Goal: Information Seeking & Learning: Learn about a topic

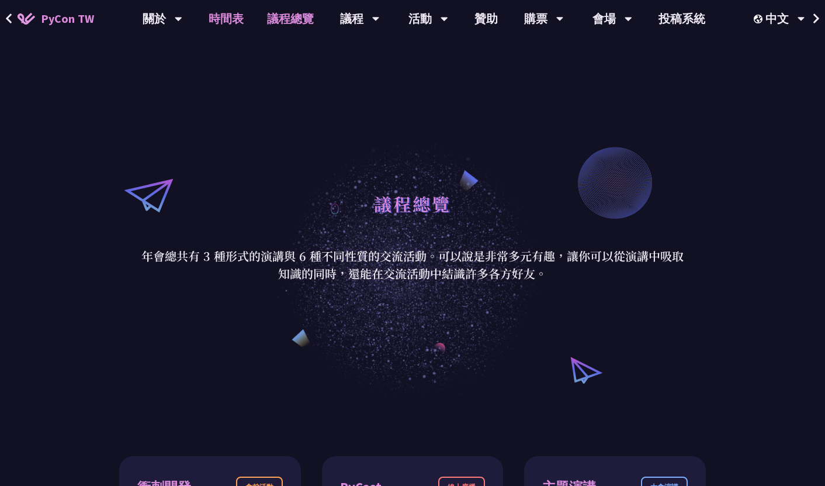
click at [235, 30] on link "時間表" at bounding box center [226, 18] width 58 height 37
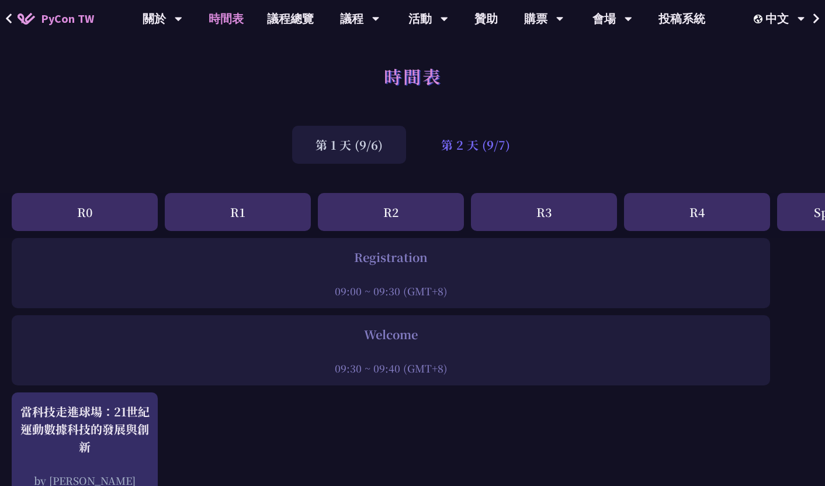
click at [463, 142] on div "第 2 天 (9/7)" at bounding box center [476, 145] width 116 height 38
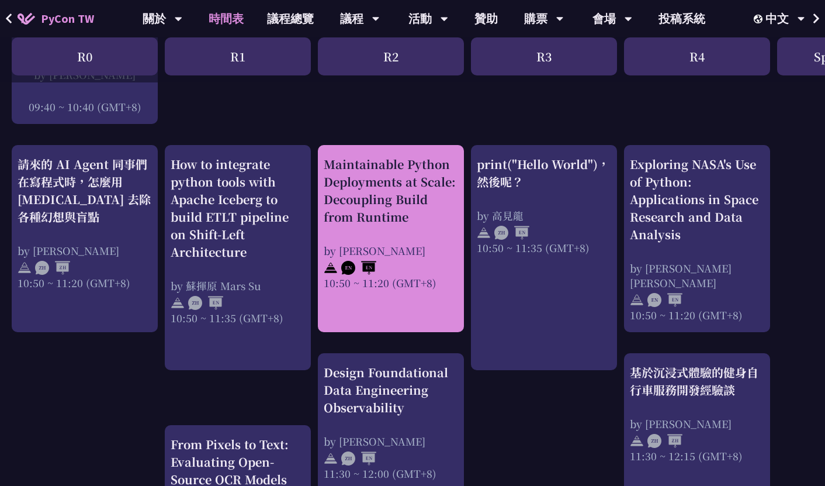
scroll to position [386, 0]
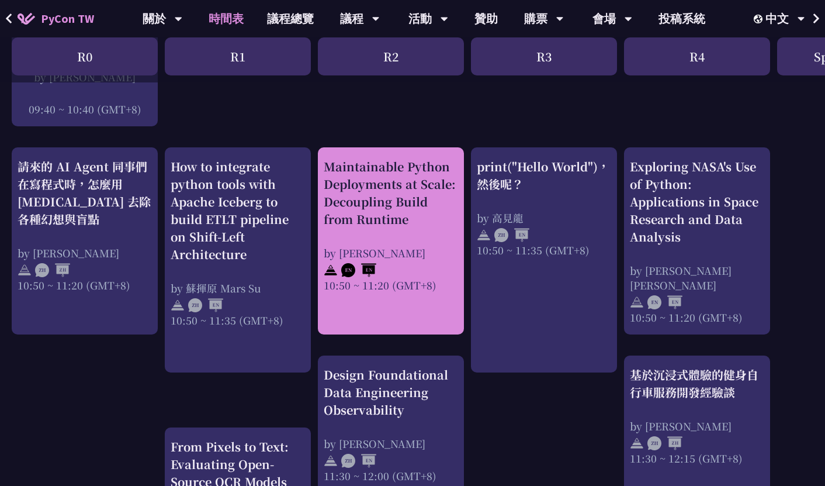
click at [421, 292] on div "10:50 ~ 11:20 (GMT+8)" at bounding box center [391, 285] width 134 height 15
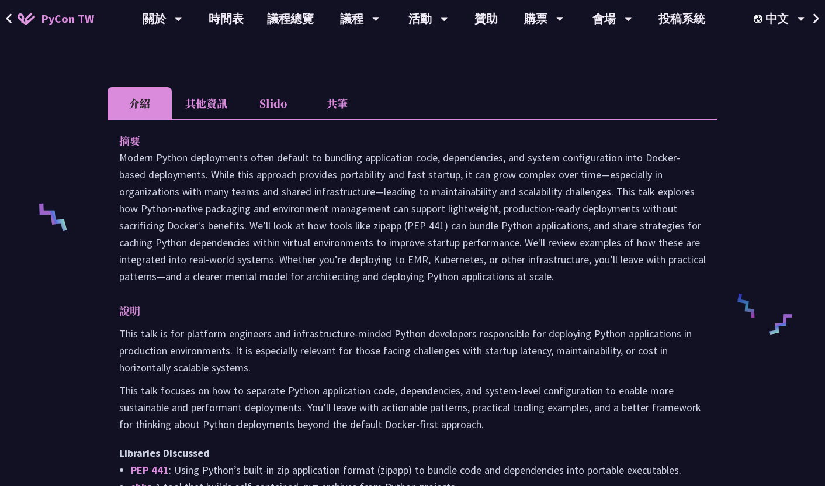
scroll to position [218, 0]
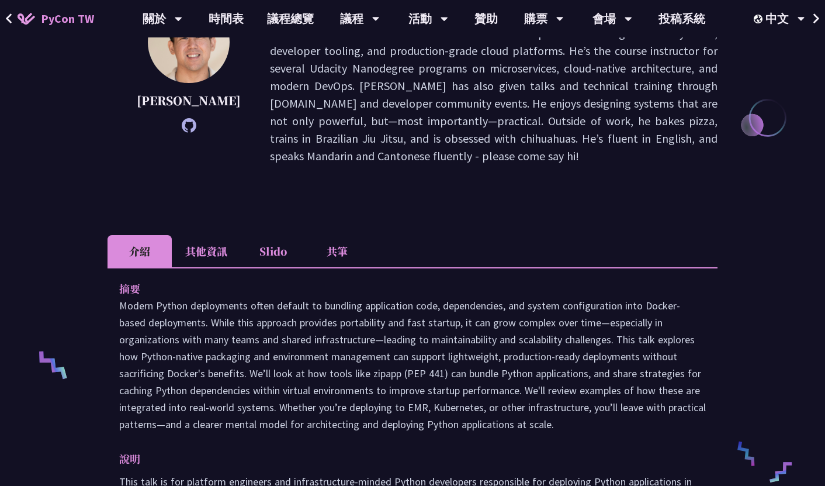
click at [206, 235] on li "其他資訊" at bounding box center [206, 251] width 69 height 32
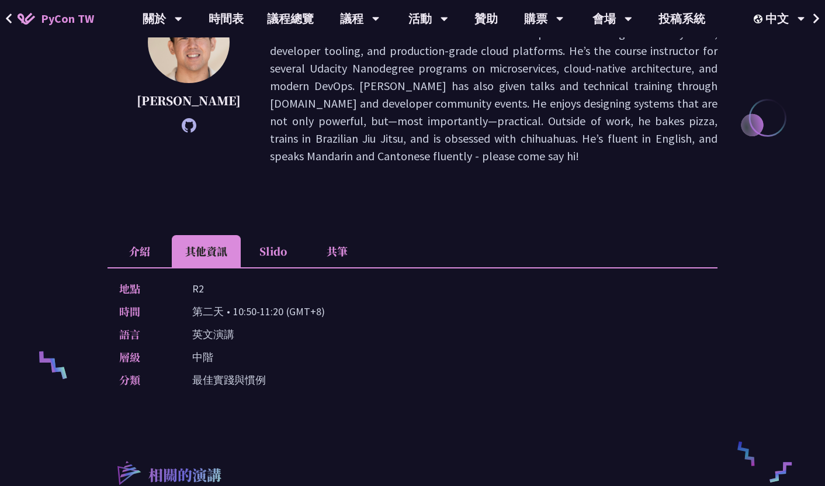
click at [127, 235] on li "介紹" at bounding box center [140, 251] width 64 height 32
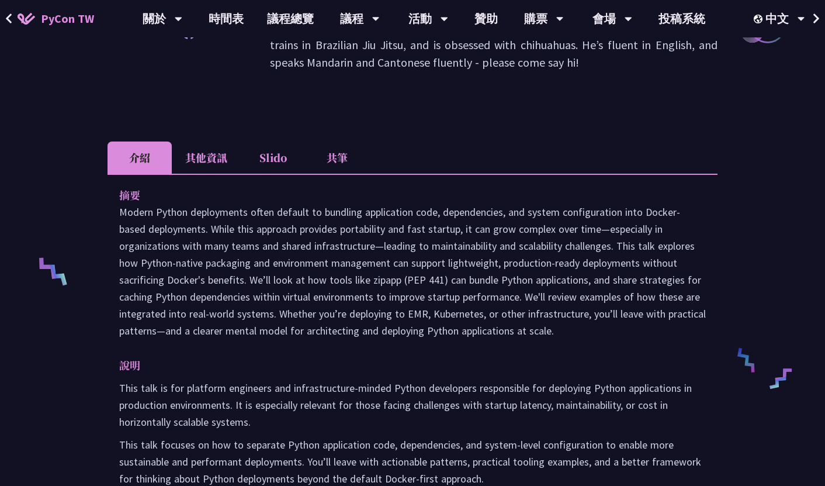
scroll to position [234, 0]
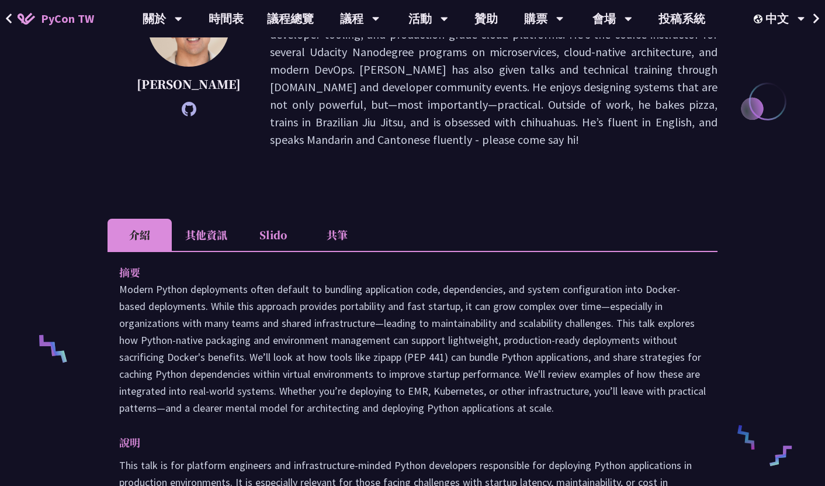
click at [344, 227] on li "共筆" at bounding box center [337, 235] width 64 height 32
